Goal: Navigation & Orientation: Find specific page/section

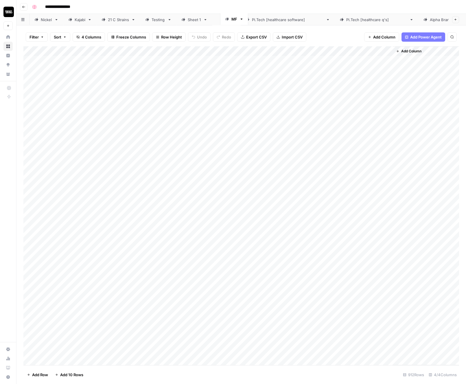
drag, startPoint x: 368, startPoint y: 23, endPoint x: 233, endPoint y: 23, distance: 135.4
click at [233, 23] on div "[PERSON_NAME] 21 C Strains Testing Sheet 1 [DOMAIN_NAME] [healthcare software] …" at bounding box center [241, 20] width 450 height 12
click at [196, 21] on div "Sheet 1" at bounding box center [194, 20] width 13 height 6
click at [159, 22] on div "Testing" at bounding box center [159, 20] width 14 height 6
click at [55, 59] on div "Add Column" at bounding box center [241, 80] width 436 height 68
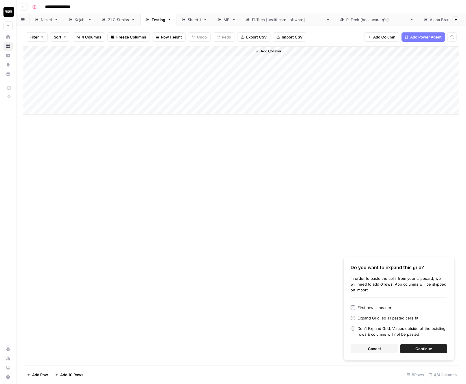
click at [409, 352] on button "Continue" at bounding box center [423, 348] width 47 height 9
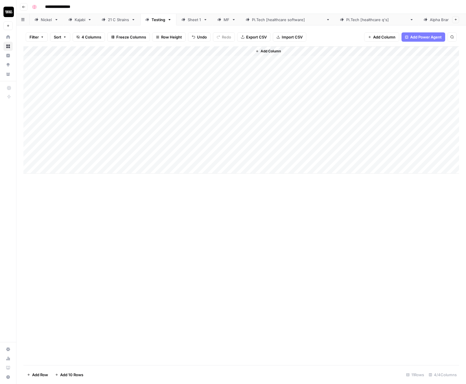
click at [141, 52] on div "Add Column" at bounding box center [241, 109] width 436 height 127
click at [153, 66] on span "All Rows" at bounding box center [163, 65] width 36 height 6
click at [269, 24] on link "[DOMAIN_NAME] [healthcare software]" at bounding box center [288, 20] width 94 height 12
click at [354, 21] on div "[DOMAIN_NAME] [healthcare q's]" at bounding box center [376, 20] width 61 height 6
click at [274, 21] on div "[DOMAIN_NAME] [healthcare software]" at bounding box center [288, 20] width 72 height 6
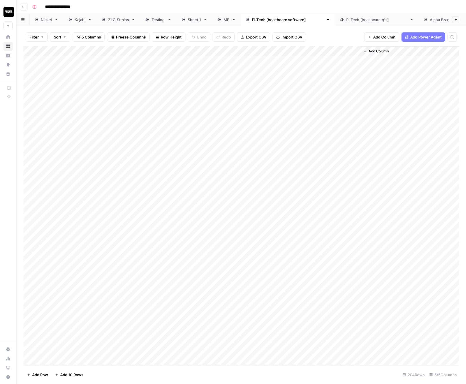
click at [154, 21] on div "Testing" at bounding box center [159, 20] width 14 height 6
drag, startPoint x: 164, startPoint y: 63, endPoint x: 166, endPoint y: 156, distance: 92.9
click at [166, 156] on div "Add Column" at bounding box center [241, 109] width 436 height 127
